Goal: Task Accomplishment & Management: Manage account settings

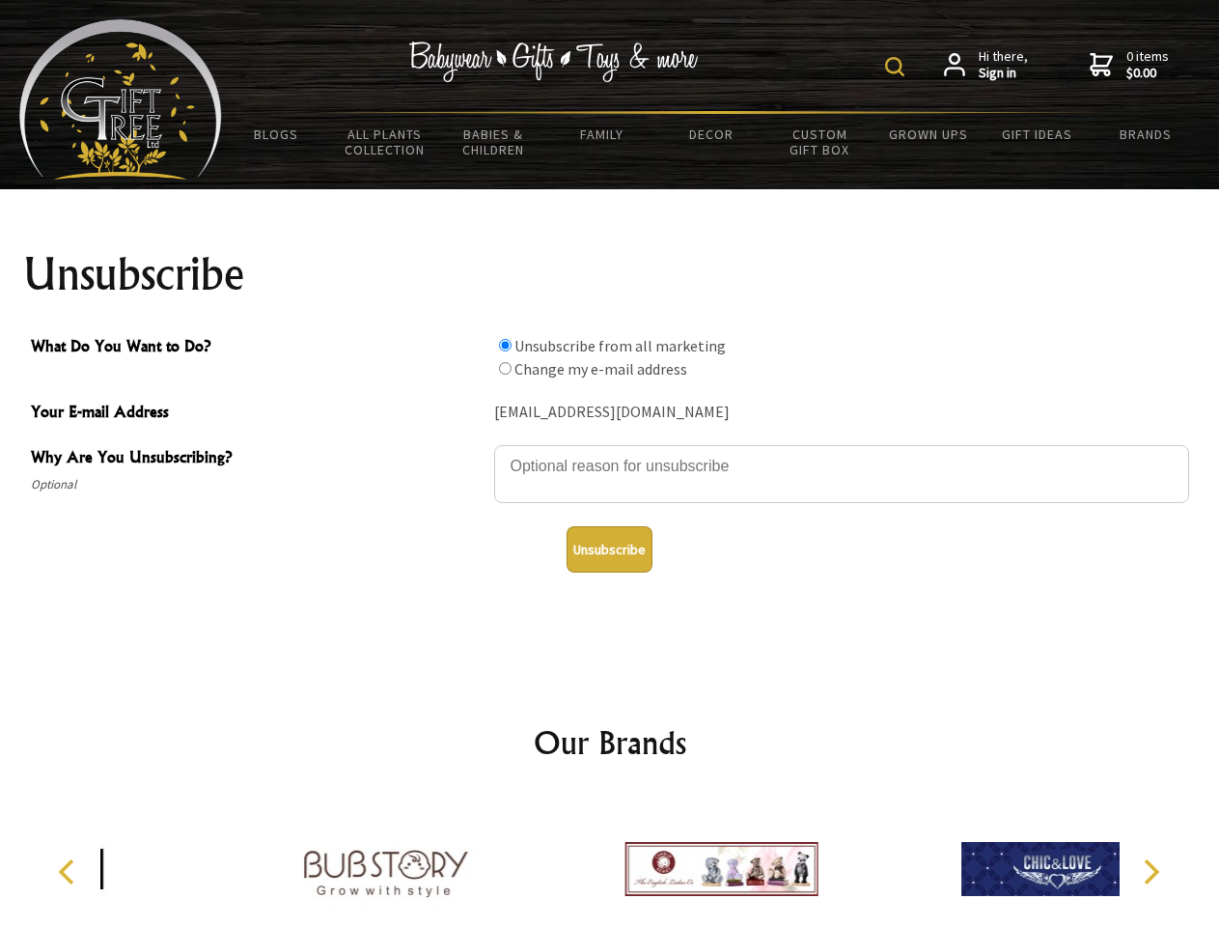
click at [898, 67] on img at bounding box center [894, 66] width 19 height 19
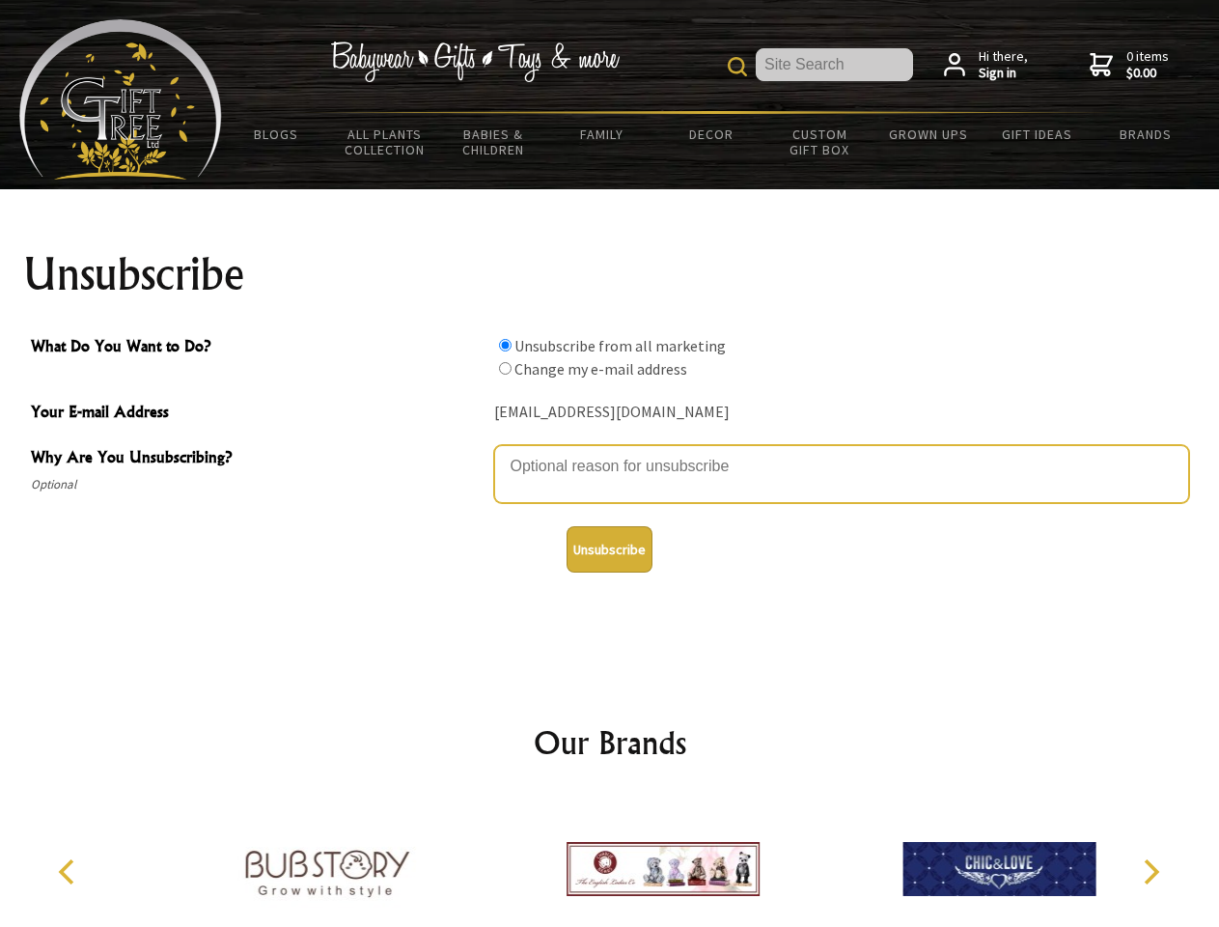
click at [610, 452] on textarea "Why Are You Unsubscribing?" at bounding box center [841, 474] width 695 height 58
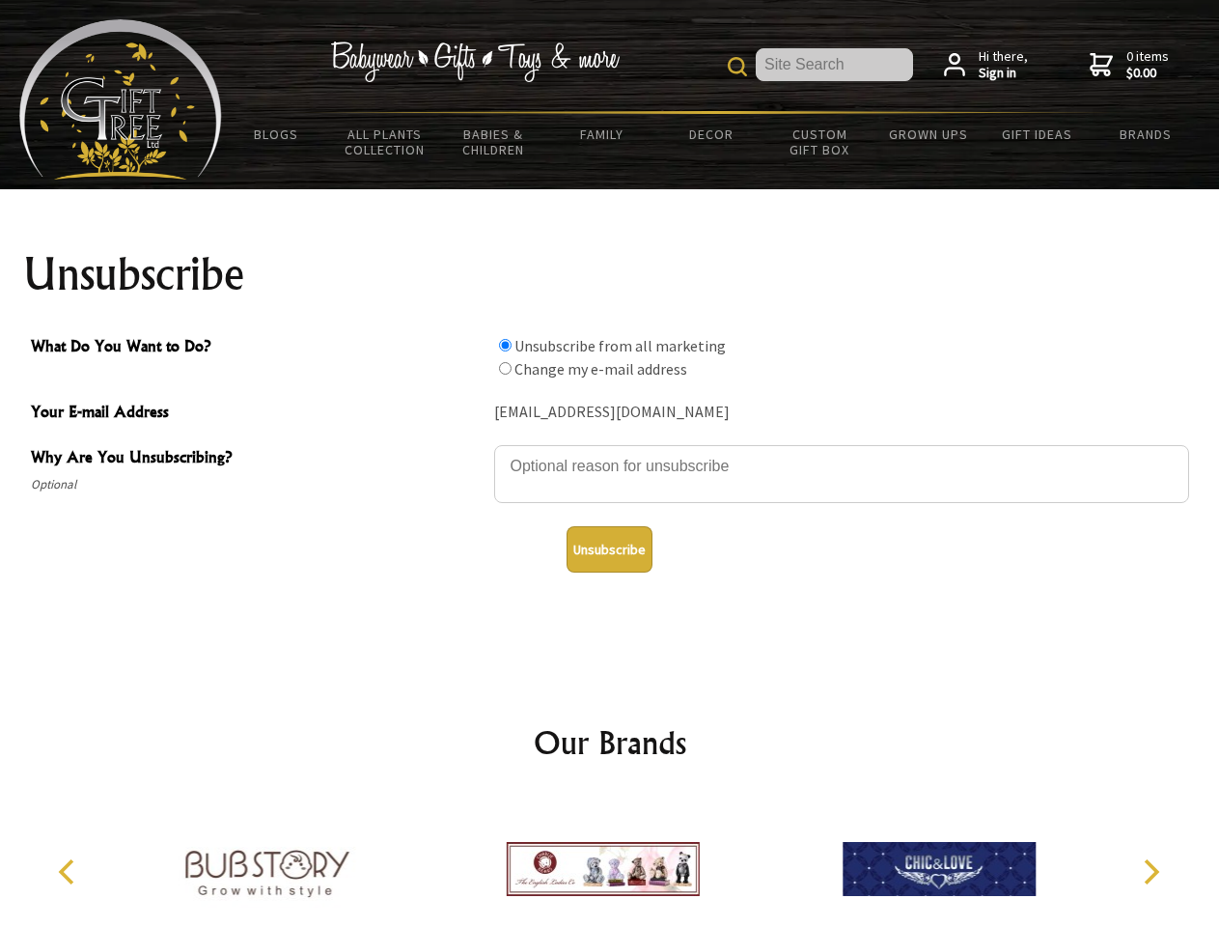
click at [505, 345] on input "What Do You Want to Do?" at bounding box center [505, 345] width 13 height 13
click at [505, 368] on input "What Do You Want to Do?" at bounding box center [505, 368] width 13 height 13
radio input "true"
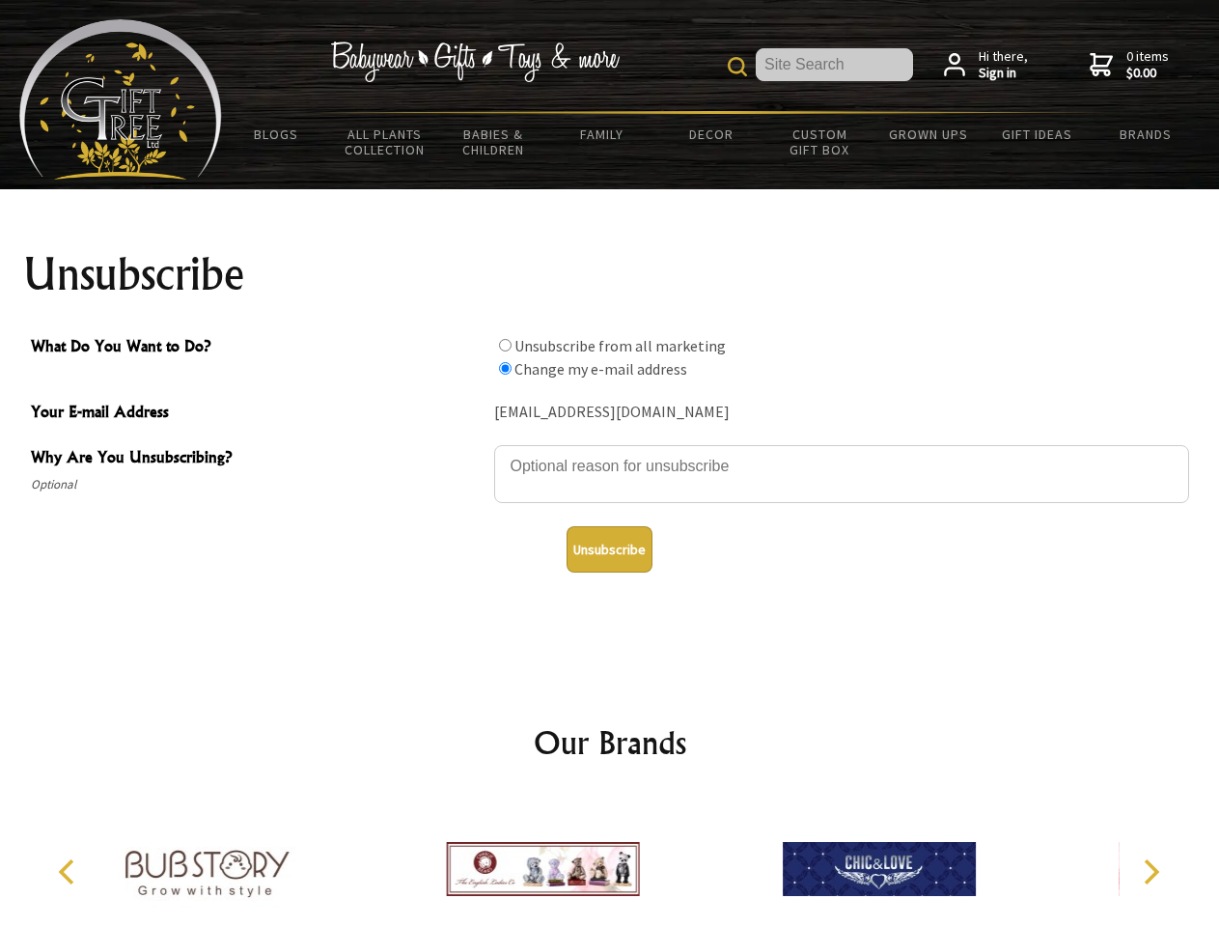
click at [609, 549] on button "Unsubscribe" at bounding box center [610, 549] width 86 height 46
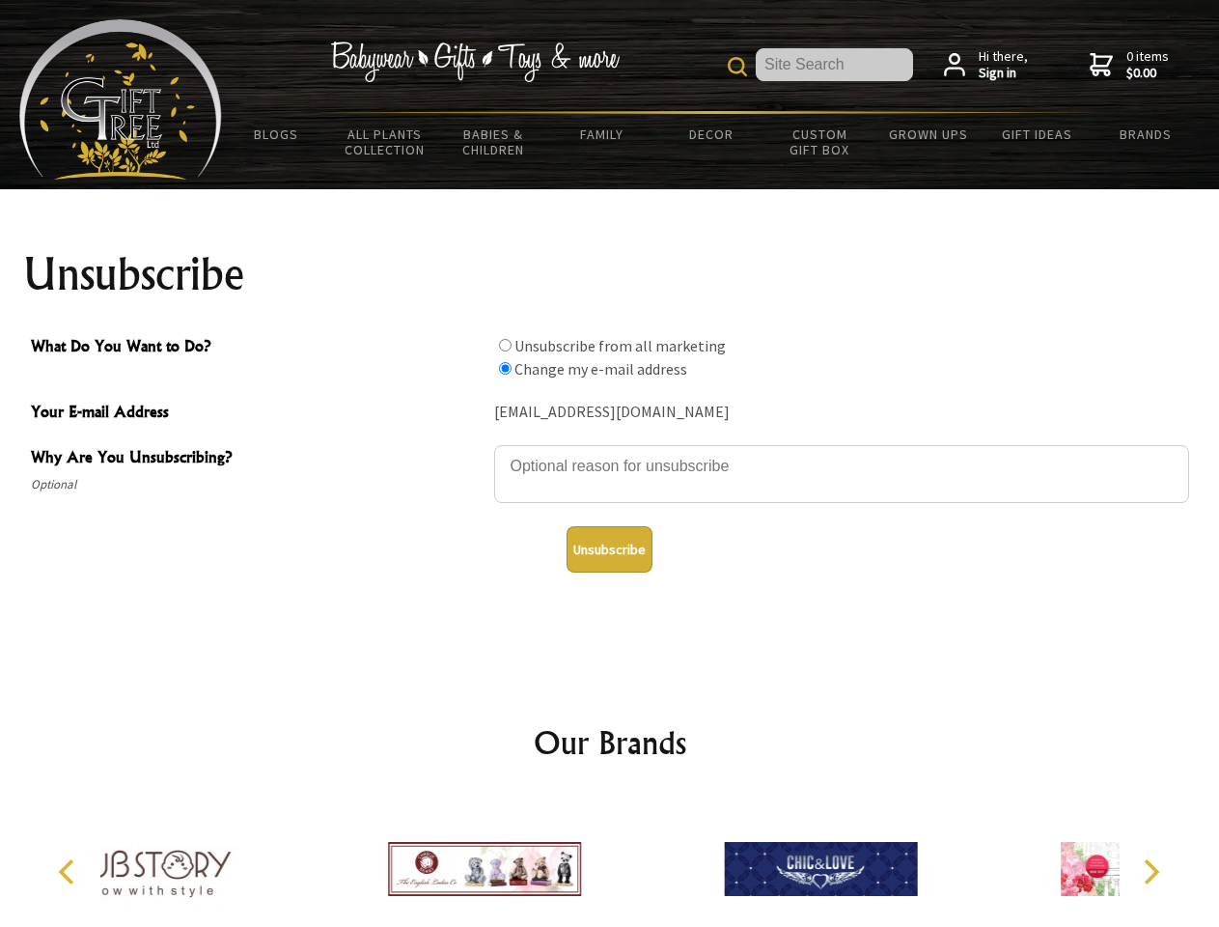
click at [610, 861] on div at bounding box center [485, 871] width 336 height 151
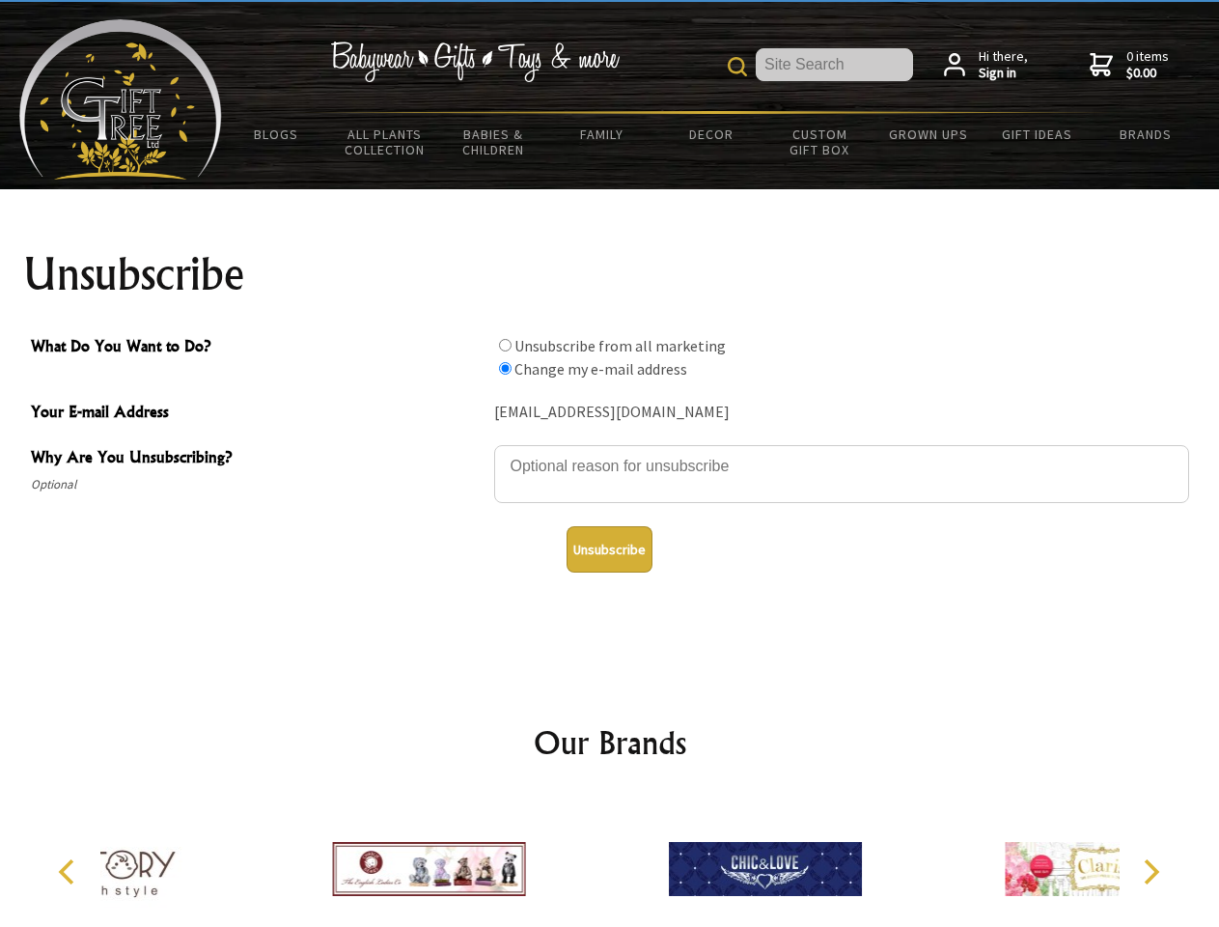
click at [70, 872] on icon "Previous" at bounding box center [68, 871] width 25 height 25
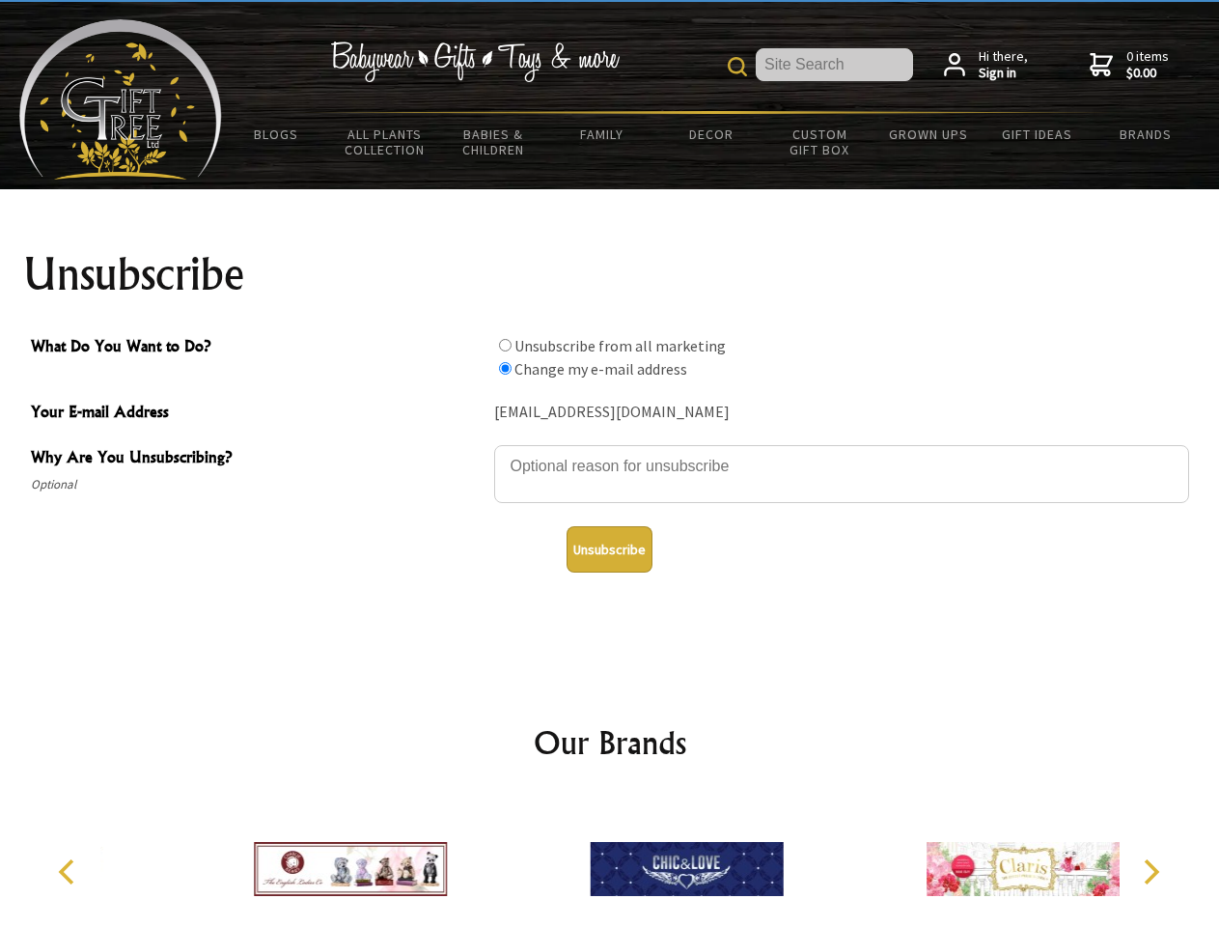
click at [1151, 872] on icon "Next" at bounding box center [1149, 871] width 25 height 25
